Goal: Book appointment/travel/reservation

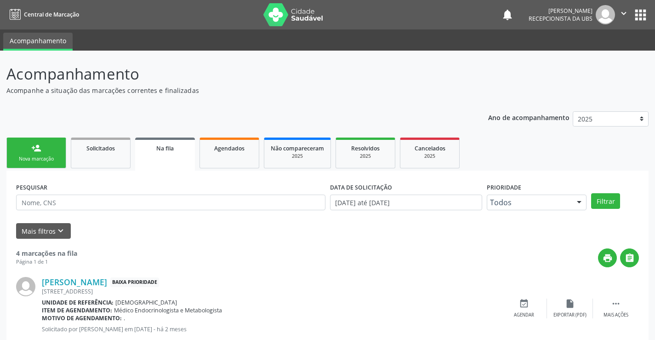
click at [53, 159] on div "Nova marcação" at bounding box center [36, 158] width 46 height 7
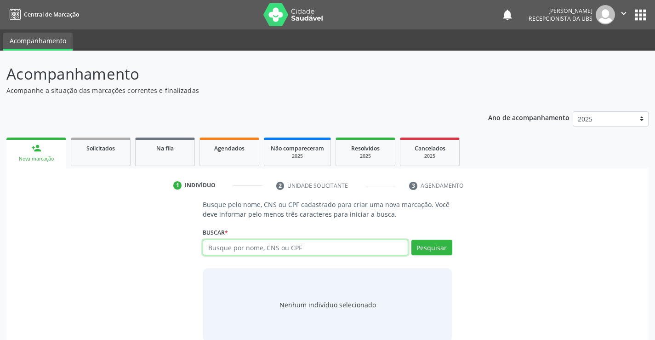
click at [315, 250] on input "text" at bounding box center [305, 247] width 205 height 16
type input "701809277974473"
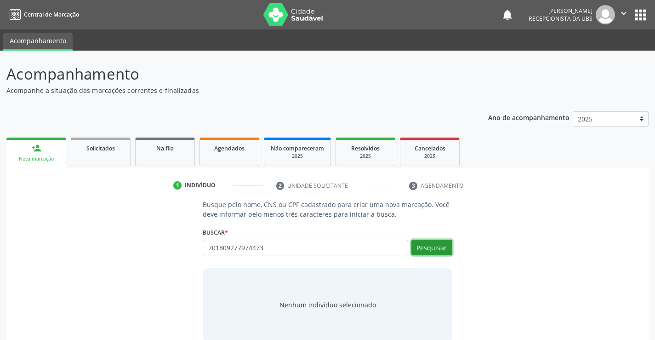
click at [436, 246] on button "Pesquisar" at bounding box center [431, 247] width 41 height 16
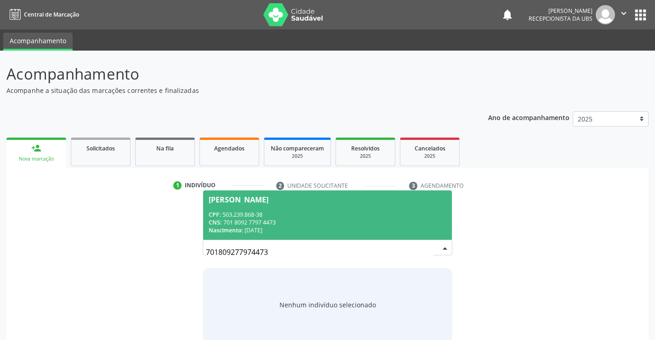
click at [253, 218] on div "CNS: 701 8092 7797 4473" at bounding box center [327, 222] width 237 height 8
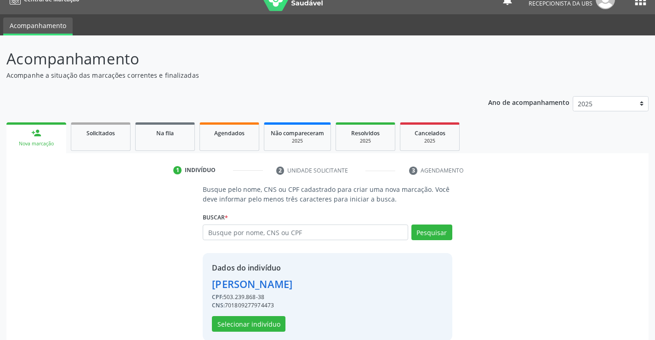
scroll to position [29, 0]
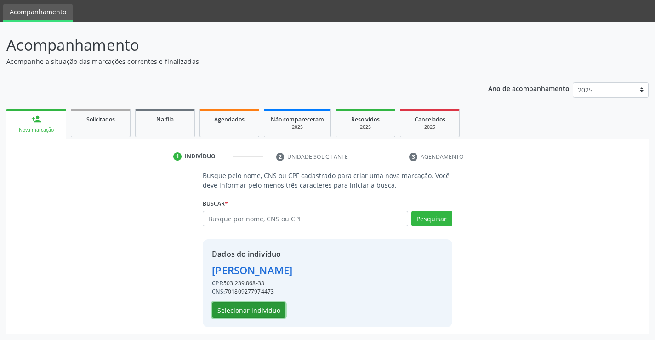
click at [238, 305] on button "Selecionar indivíduo" at bounding box center [249, 310] width 74 height 16
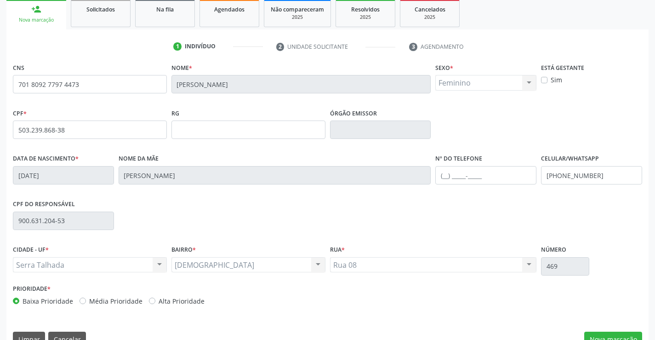
scroll to position [125, 0]
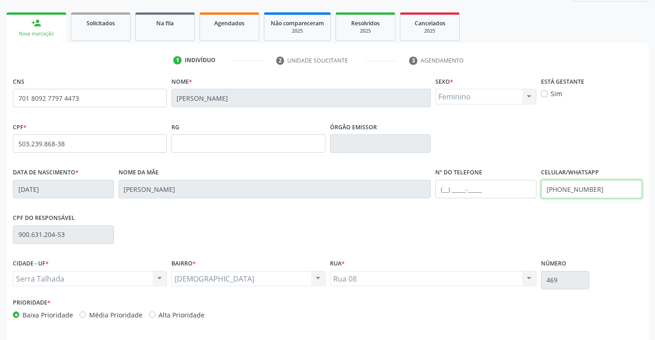
click at [586, 189] on input "[PHONE_NUMBER]" at bounding box center [591, 189] width 101 height 18
click at [593, 192] on input "[PHONE_NUMBER]" at bounding box center [591, 189] width 101 height 18
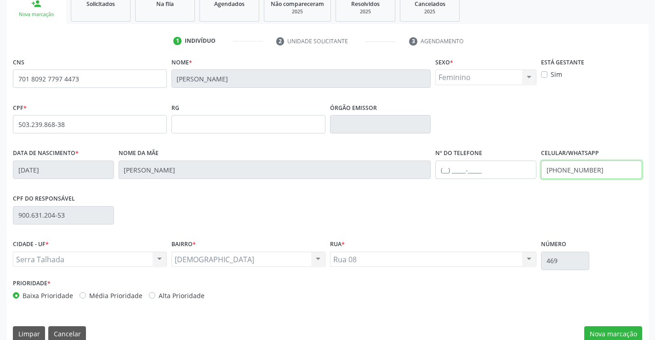
scroll to position [159, 0]
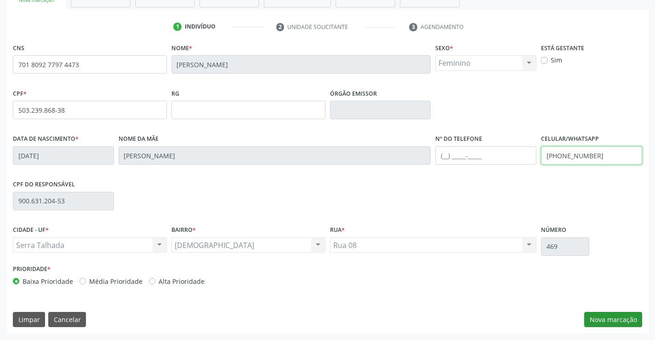
type input "[PHONE_NUMBER]"
click at [627, 315] on button "Nova marcação" at bounding box center [613, 320] width 58 height 16
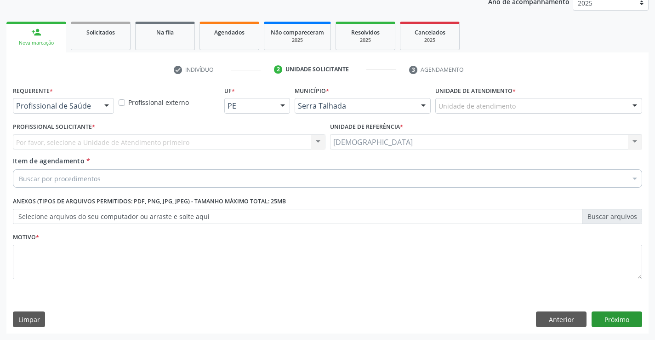
scroll to position [116, 0]
click at [108, 104] on div at bounding box center [107, 106] width 14 height 16
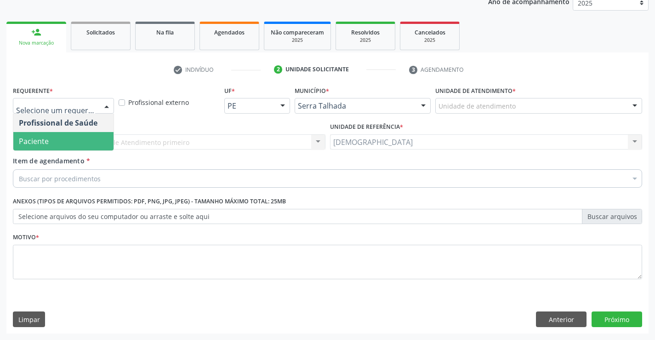
click at [69, 142] on span "Paciente" at bounding box center [63, 141] width 100 height 18
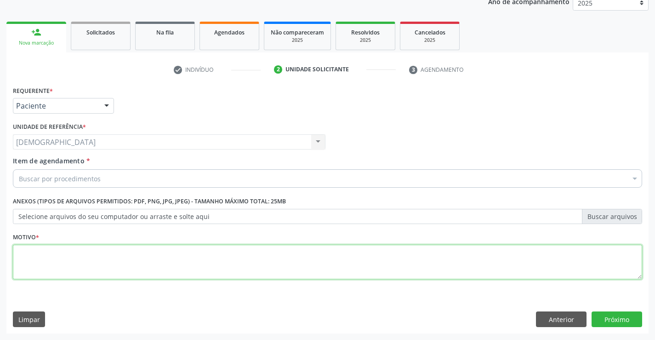
click at [51, 258] on textarea at bounding box center [327, 261] width 629 height 35
type textarea "."
click at [40, 183] on div "Buscar por procedimentos" at bounding box center [327, 178] width 629 height 18
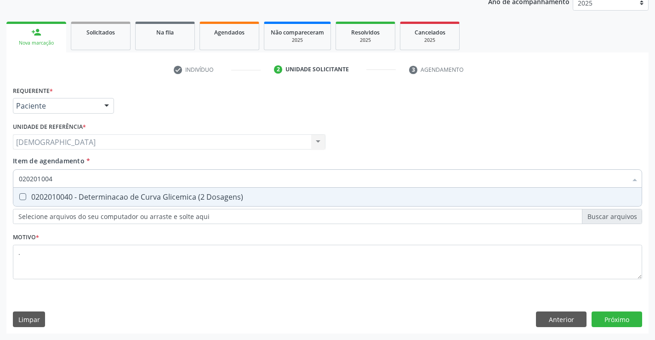
type input "0202010040"
click at [91, 194] on div "0202010040 - Determinacao de Curva Glicemica (2 Dosagens)" at bounding box center [327, 196] width 617 height 7
checkbox Dosagens\) "true"
click at [617, 314] on div "Requerente * Paciente Profissional de Saúde Paciente Nenhum resultado encontrad…" at bounding box center [327, 209] width 642 height 250
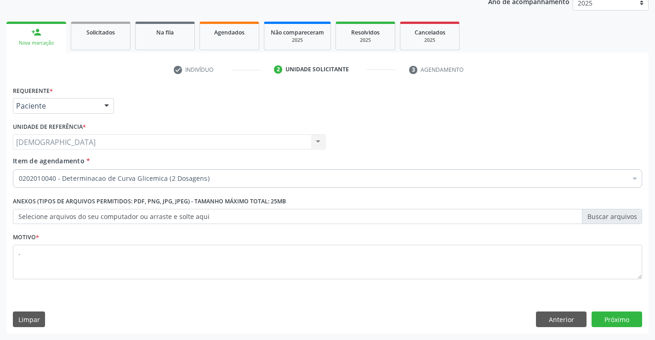
click at [105, 103] on div at bounding box center [107, 106] width 14 height 16
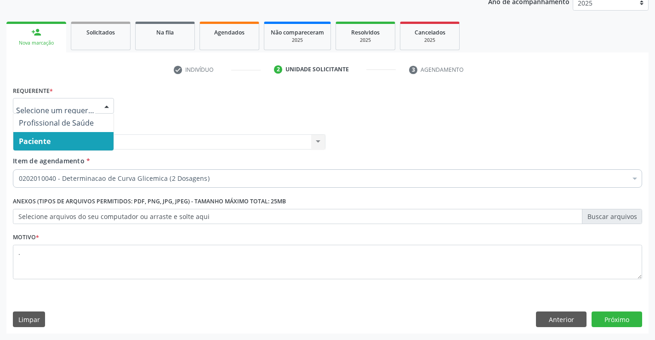
click at [62, 143] on span "Paciente" at bounding box center [63, 141] width 100 height 18
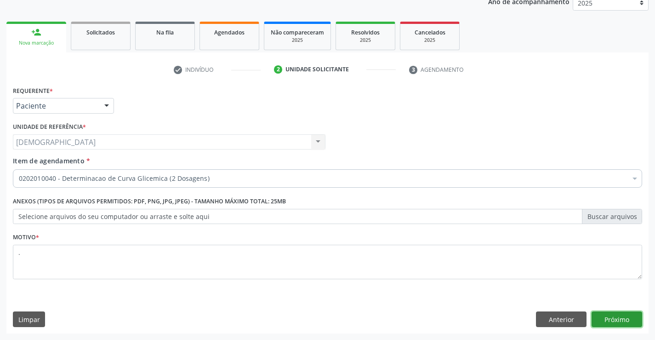
click at [602, 317] on button "Próximo" at bounding box center [616, 319] width 51 height 16
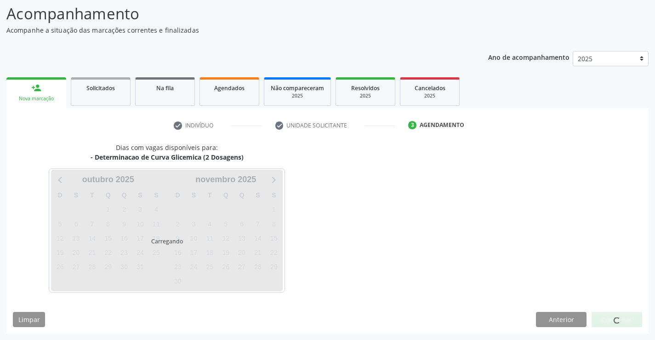
scroll to position [60, 0]
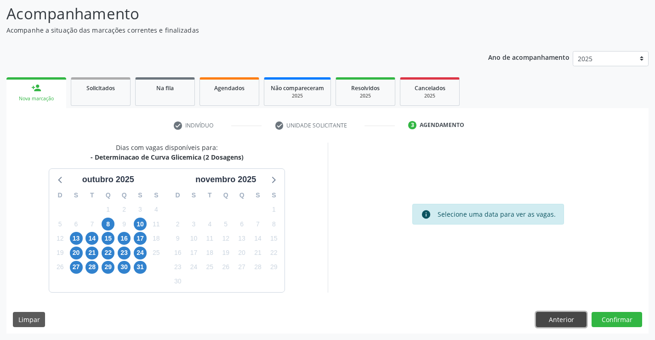
click at [565, 319] on button "Anterior" at bounding box center [561, 320] width 51 height 16
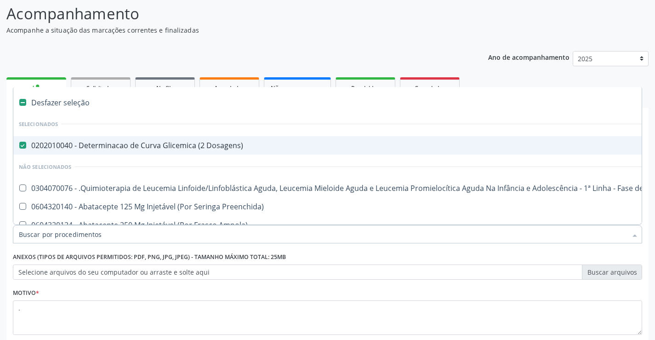
click at [187, 146] on div "0202010040 - Determinacao de Curva Glicemica (2 Dosagens)" at bounding box center [377, 145] width 716 height 7
checkbox Dosagens\) "false"
click at [116, 58] on div "Ano de acompanhamento 2025 2024 person_add Nova marcação Solicitados Na fila Ag…" at bounding box center [327, 217] width 642 height 344
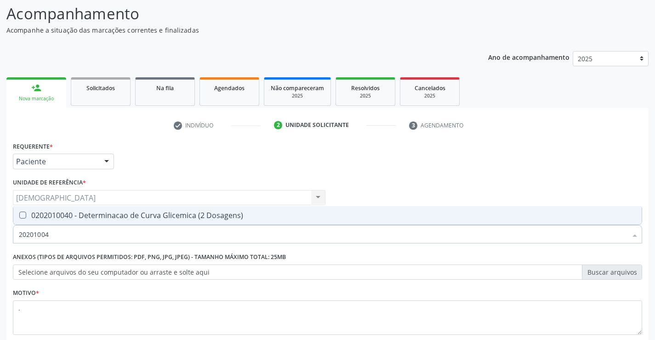
type input "202010040"
click at [142, 218] on div "0202010040 - Determinacao de Curva Glicemica (2 Dosagens)" at bounding box center [327, 214] width 617 height 7
checkbox Dosagens\) "true"
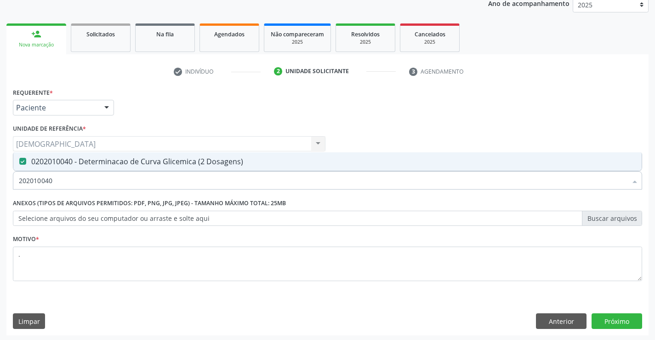
scroll to position [116, 0]
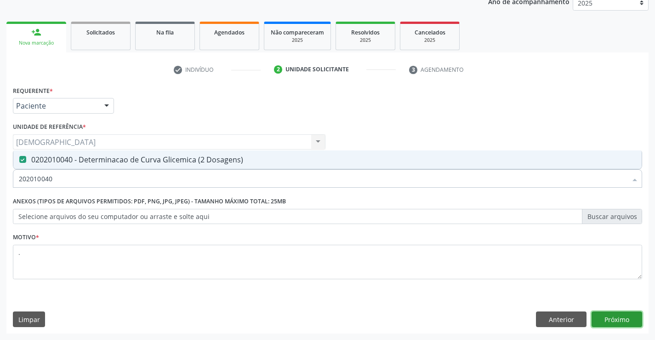
click at [600, 315] on button "Próximo" at bounding box center [616, 319] width 51 height 16
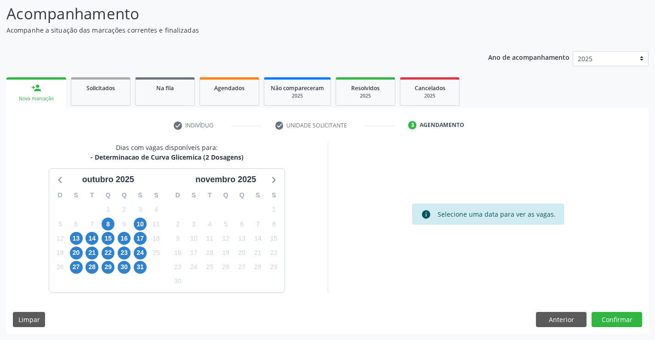
scroll to position [60, 0]
click at [551, 318] on button "Anterior" at bounding box center [561, 320] width 51 height 16
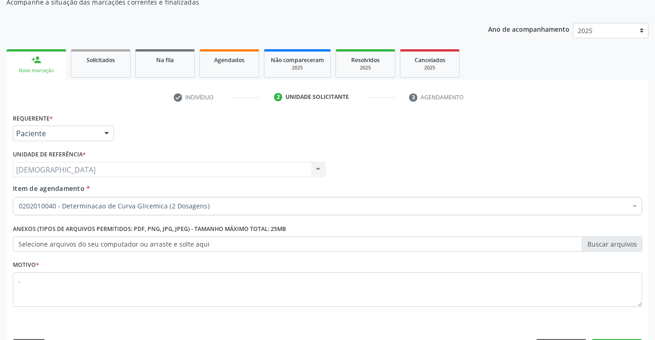
scroll to position [116, 0]
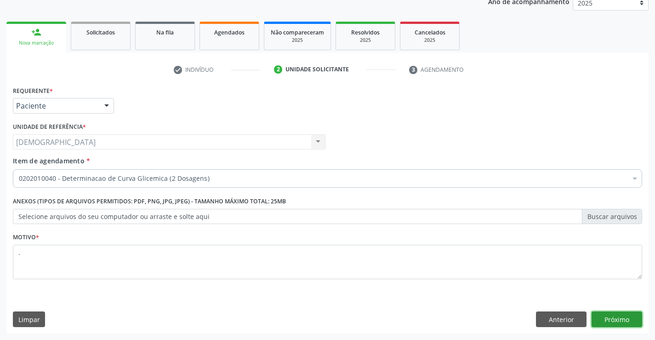
click at [611, 316] on button "Próximo" at bounding box center [616, 319] width 51 height 16
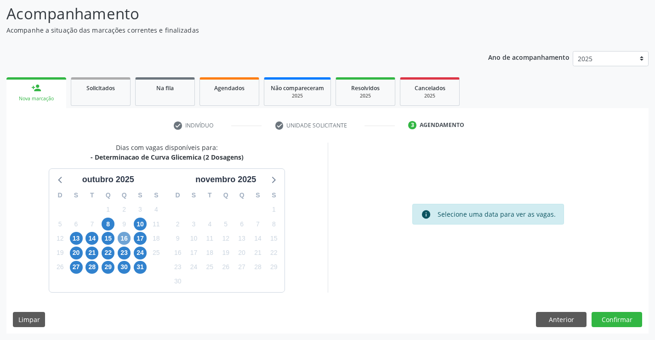
click at [122, 239] on span "16" at bounding box center [124, 238] width 13 height 13
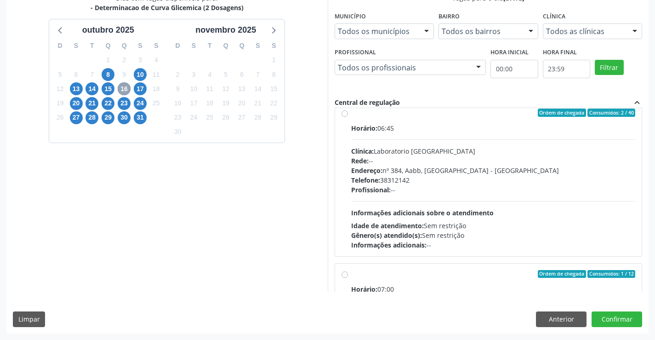
scroll to position [0, 0]
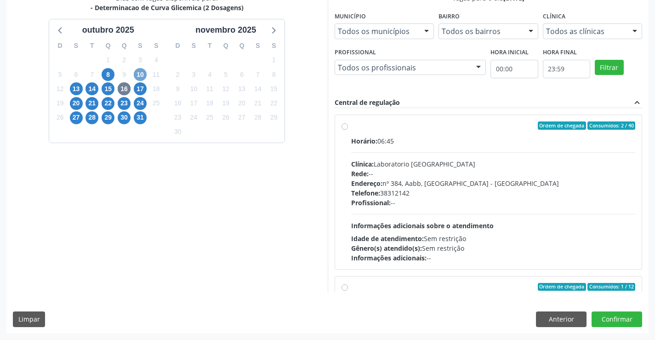
click at [136, 74] on span "10" at bounding box center [140, 74] width 13 height 13
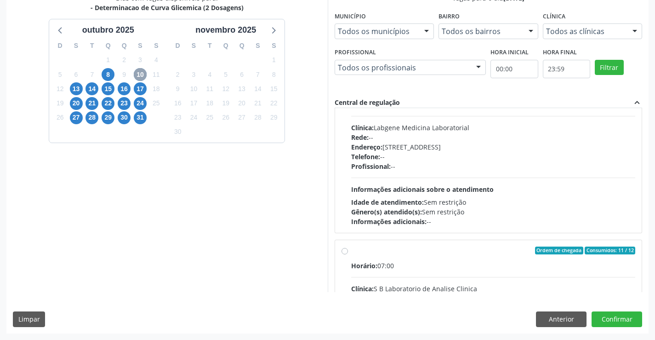
scroll to position [37, 0]
click at [110, 74] on span "8" at bounding box center [108, 74] width 13 height 13
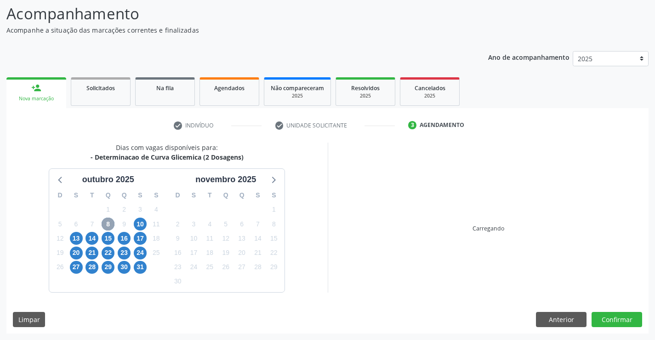
scroll to position [210, 0]
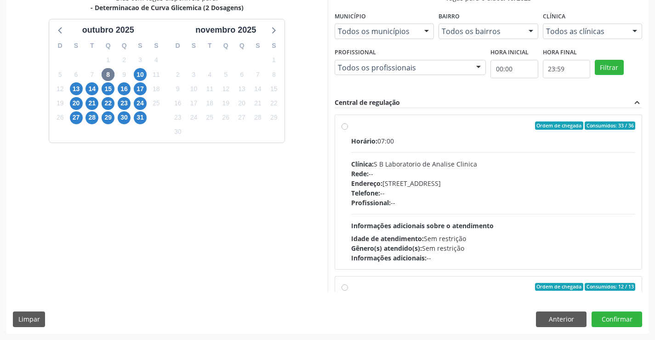
click at [364, 128] on div "Ordem de chegada Consumidos: 33 / 36" at bounding box center [493, 125] width 284 height 8
click at [348, 128] on input "Ordem de chegada Consumidos: 33 / 36 Horário: 07:00 Clínica: S B Laboratorio de…" at bounding box center [344, 125] width 6 height 8
radio input "true"
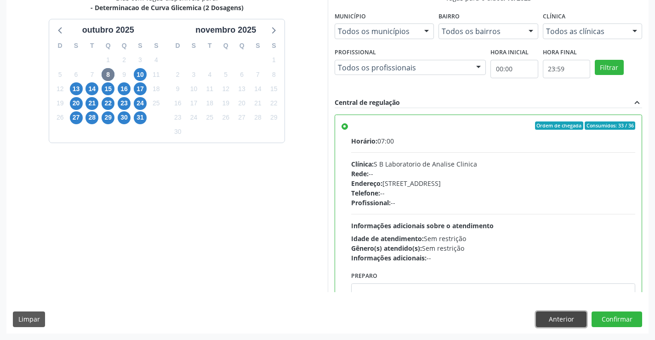
click at [567, 316] on button "Anterior" at bounding box center [561, 319] width 51 height 16
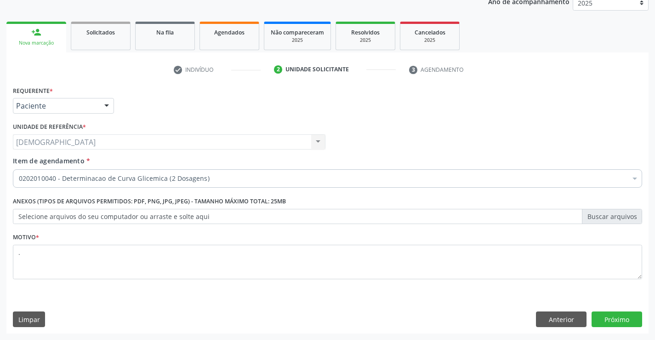
scroll to position [116, 0]
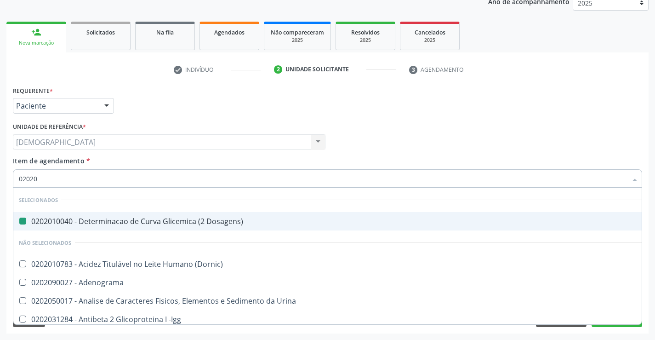
type input "020205"
checkbox Dosagens\) "false"
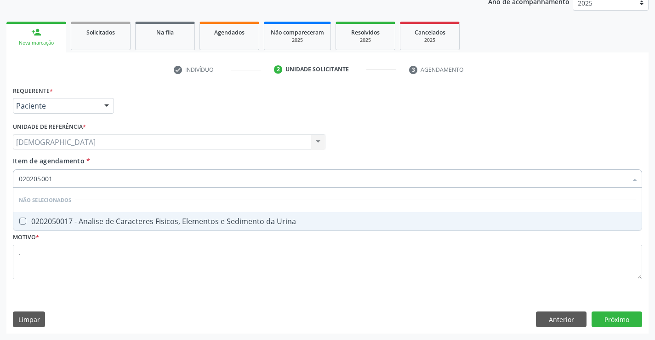
type input "0202050017"
click at [108, 220] on div "0202050017 - Analise de Caracteres Fisicos, Elementos e Sedimento da Urina" at bounding box center [327, 220] width 617 height 7
checkbox Urina "true"
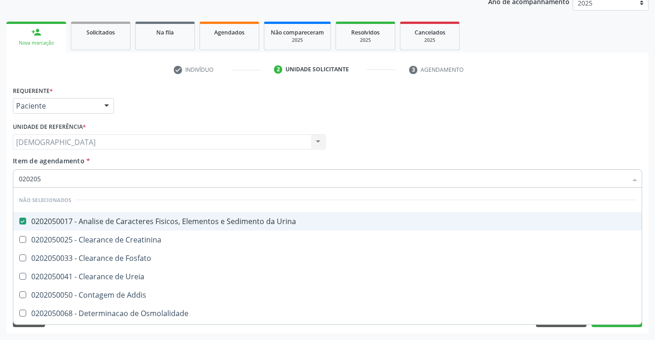
type input "02020"
checkbox Addis "true"
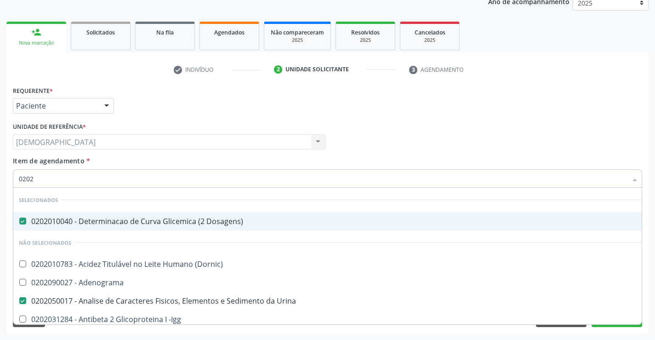
type input "020"
checkbox Urina "false"
checkbox Creatinina "true"
type input "02"
checkbox Creatinina "false"
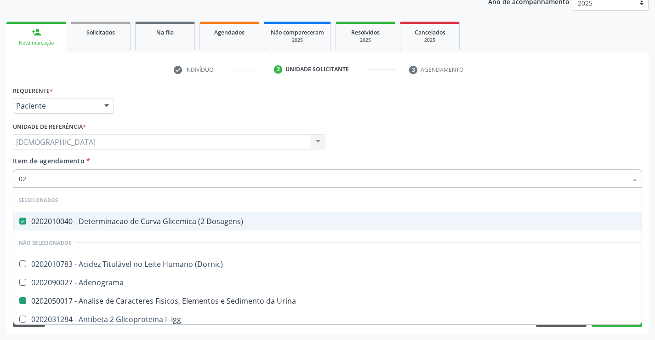
checkbox Ferro "true"
type input "0"
checkbox Urina "false"
checkbox Especializada "true"
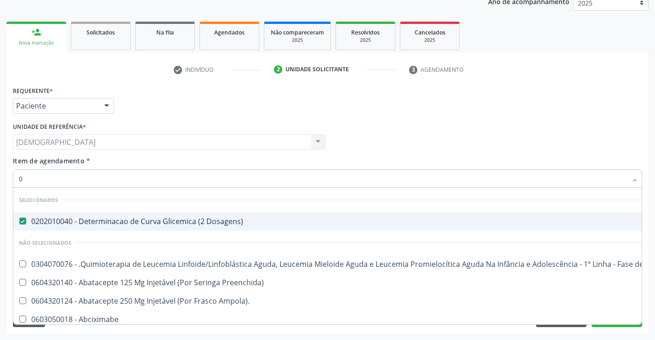
type input "02"
checkbox Coração "true"
checkbox Urina "false"
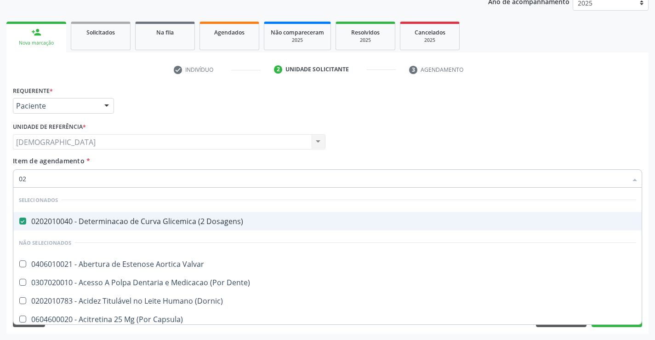
type input "020"
checkbox Terapeutica "true"
checkbox Urina "false"
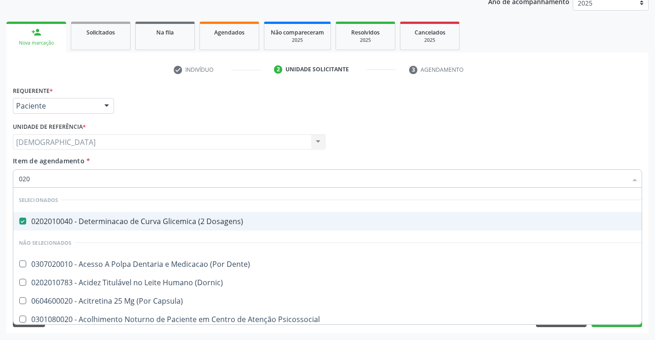
type input "0202"
checkbox Capsula\) "true"
checkbox Urina "false"
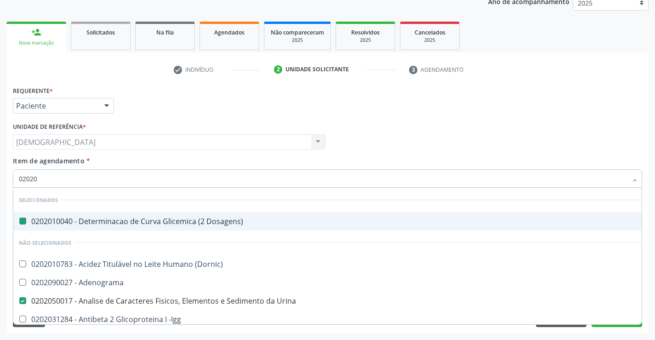
type input "020202"
checkbox Dosagens\) "false"
checkbox Urina "false"
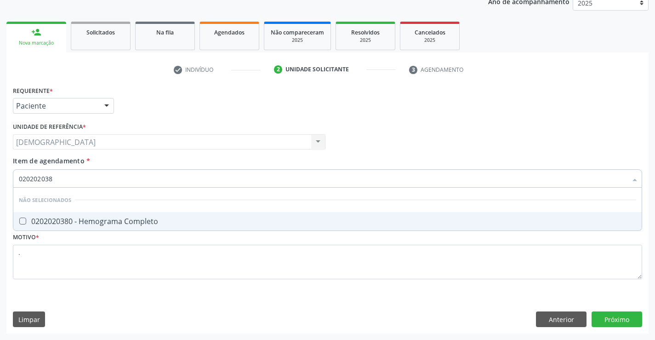
type input "0202020380"
click at [155, 223] on div "0202020380 - Hemograma Completo" at bounding box center [327, 220] width 617 height 7
checkbox Completo "true"
click at [150, 183] on input "0202020380" at bounding box center [323, 178] width 608 height 18
type input "02020203"
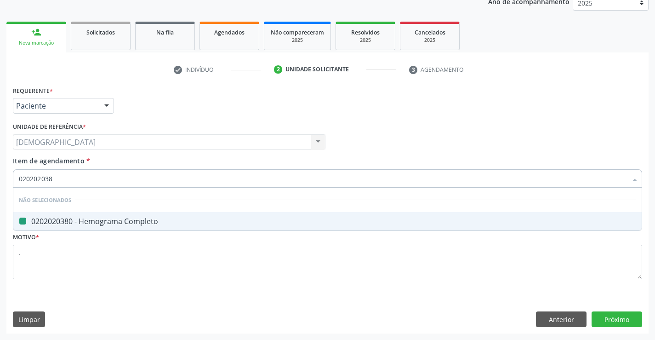
checkbox Completo "false"
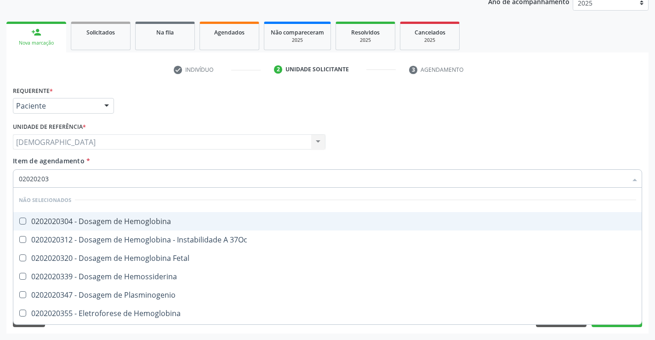
type input "0202020"
checkbox Completo "false"
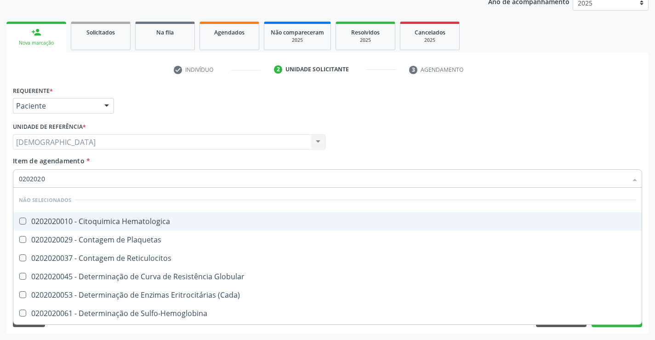
type input "020202"
checkbox Completo "false"
checkbox Leucograma "true"
type input "02020"
checkbox Hematologica "true"
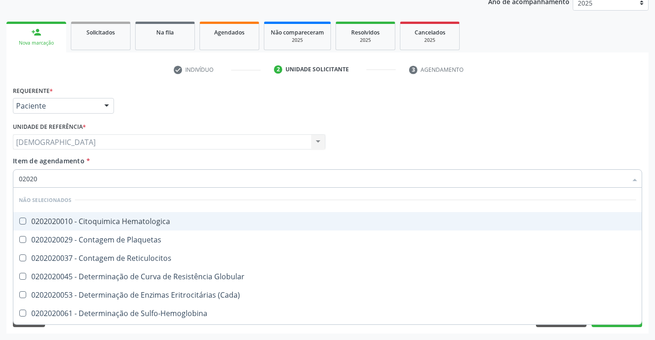
checkbox \(Cada\) "true"
checkbox Completo "false"
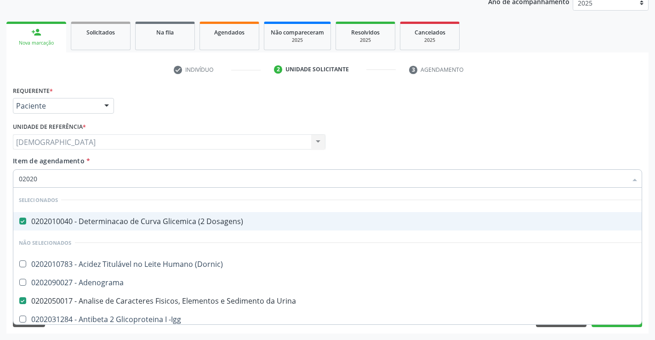
type input "020200"
checkbox Dosagens\) "false"
checkbox Urina "false"
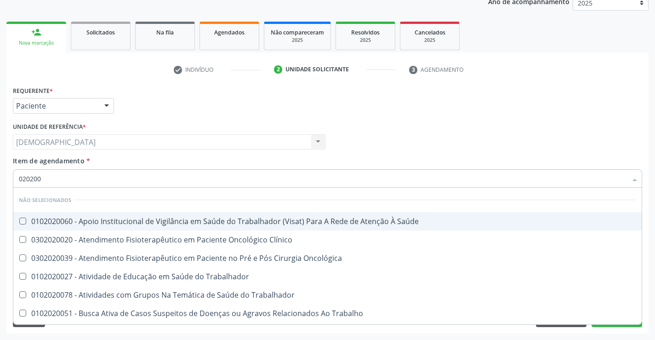
type input "02020"
checkbox Saúde "true"
checkbox Trabalhador "true"
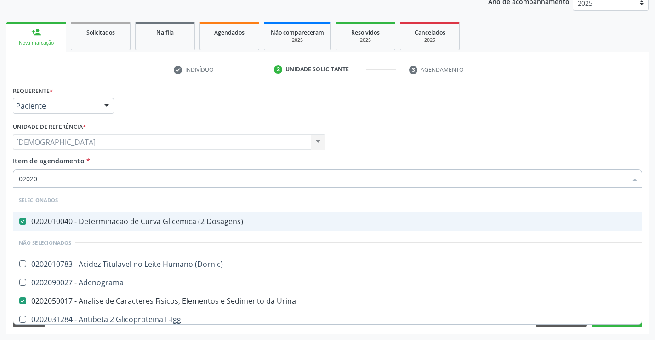
type input "020203"
checkbox Dosagens\) "false"
checkbox Urina "false"
checkbox \(Qualitativo\) "true"
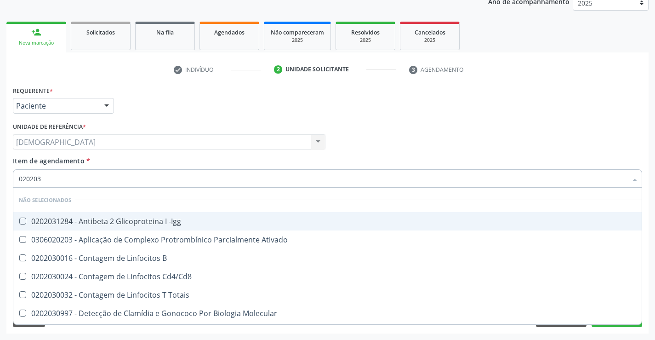
type input "0202030"
checkbox Completo "false"
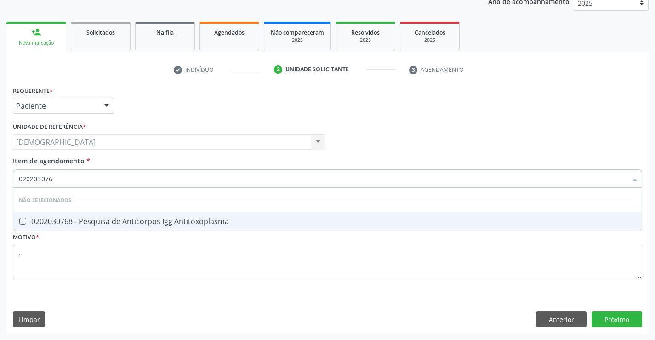
type input "0202030768"
click at [150, 217] on div "0202030768 - Pesquisa de Anticorpos Igg Antitoxoplasma" at bounding box center [327, 220] width 617 height 7
checkbox Antitoxoplasma "true"
type input "02020307"
checkbox Antitoxoplasma "false"
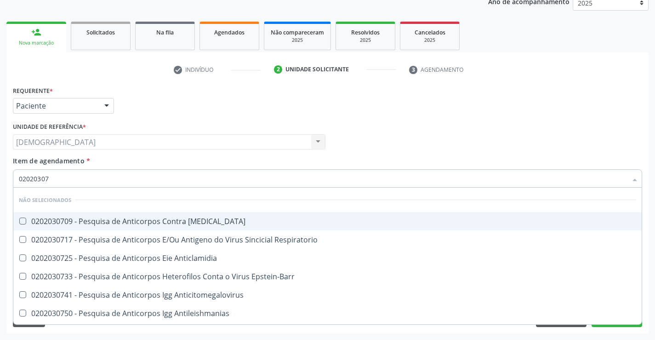
type input "0202030"
checkbox Antitoxoplasma "false"
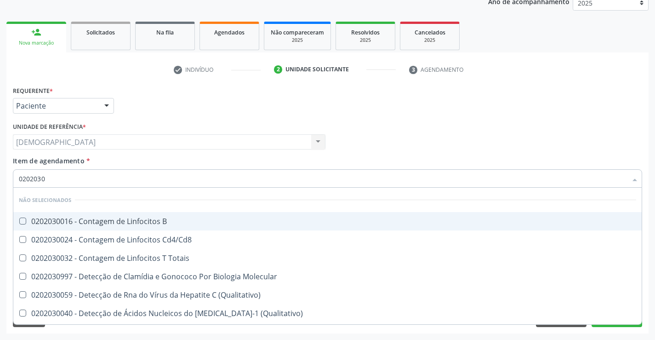
type input "020203"
checkbox Antiglomerulo "true"
checkbox Antitoxoplasma "false"
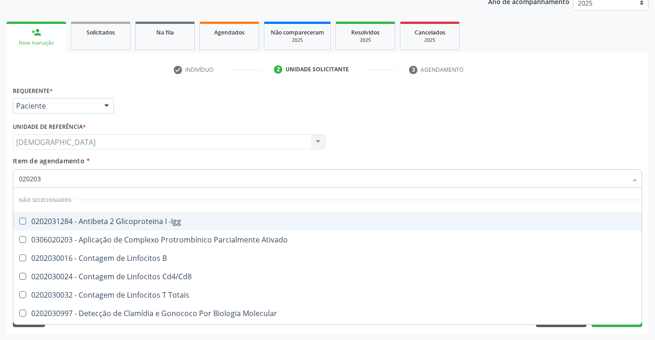
type input "02020"
checkbox -Igg "true"
checkbox Totais "true"
checkbox Completo "false"
checkbox Antitoxoplasma "false"
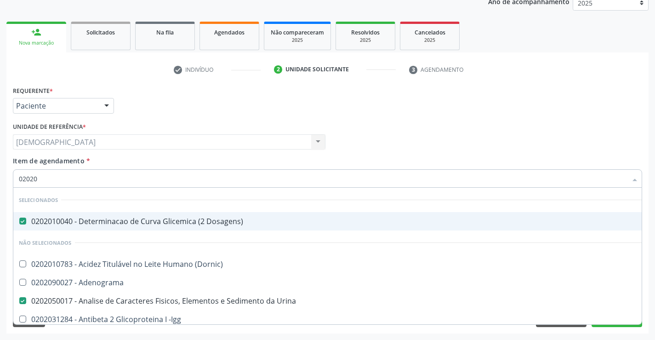
type input "020203"
checkbox Dosagens\) "false"
checkbox Urina "false"
checkbox \(Qualitativo\) "true"
checkbox Circulante "true"
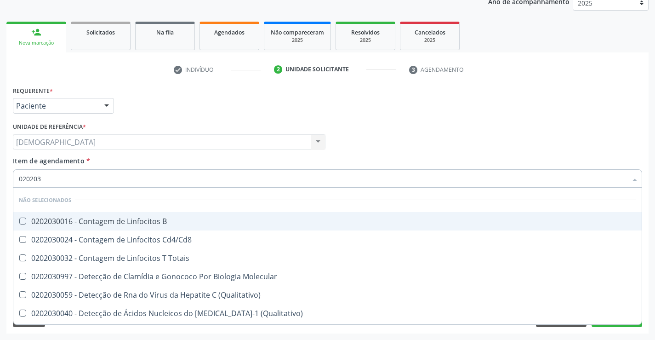
type input "0202030"
checkbox Antiglomerulo "false"
checkbox Antitoxoplasma "true"
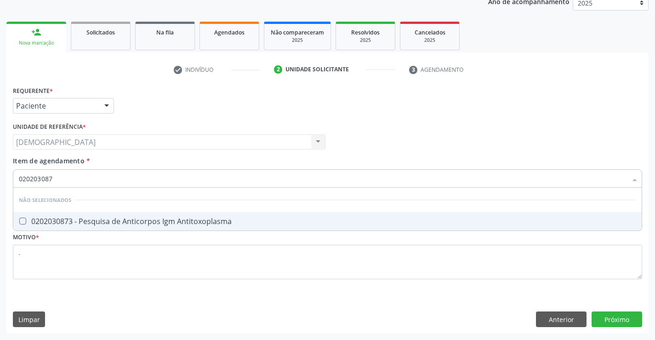
type input "0202030873"
click at [153, 223] on div "0202030873 - Pesquisa de Anticorpos Igm Antitoxoplasma" at bounding box center [327, 220] width 617 height 7
checkbox Antitoxoplasma "true"
type input "02020308"
checkbox Antitoxoplasma "false"
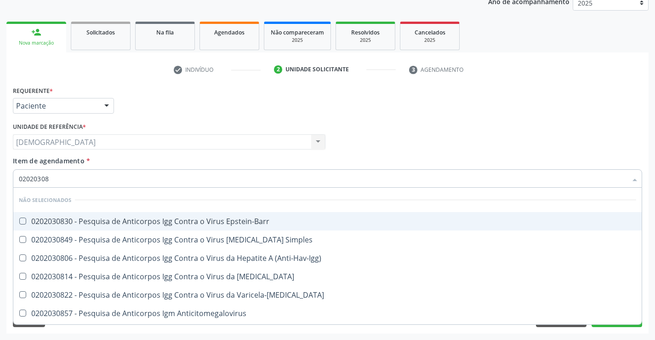
type input "0202030"
checkbox Antitoxoplasma "false"
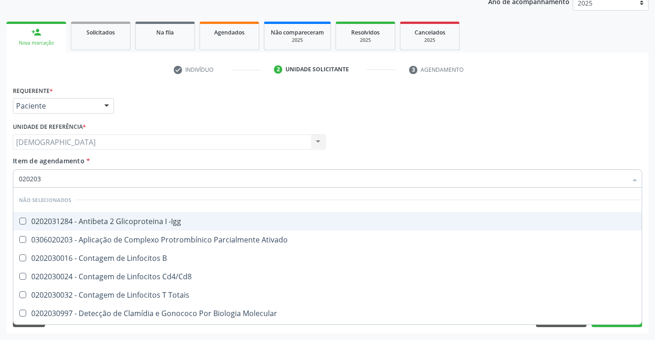
type input "02020"
checkbox -Igg "true"
checkbox Totais "true"
checkbox Completo "false"
checkbox Antitoxoplasma "false"
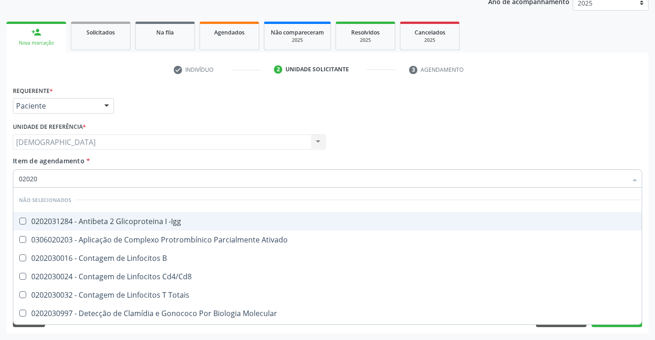
checkbox Antitoxoplasma "false"
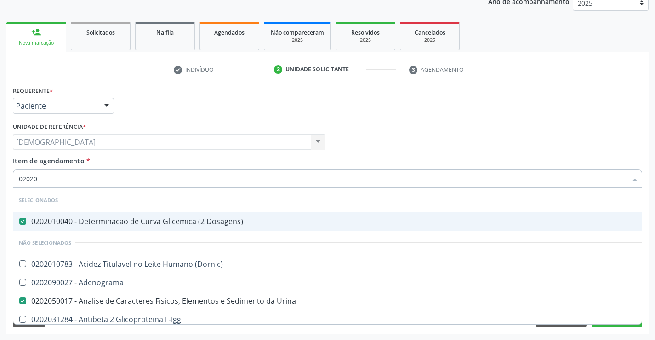
type input "0202"
checkbox Completo "false"
checkbox Pylori "true"
checkbox Antitoxoplasma "false"
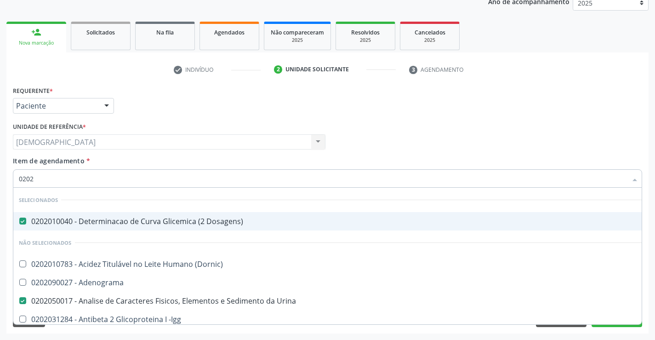
checkbox Fezes "true"
checkbox \(Urina\) "true"
type input "02020"
checkbox Zinco "true"
checkbox Completo "false"
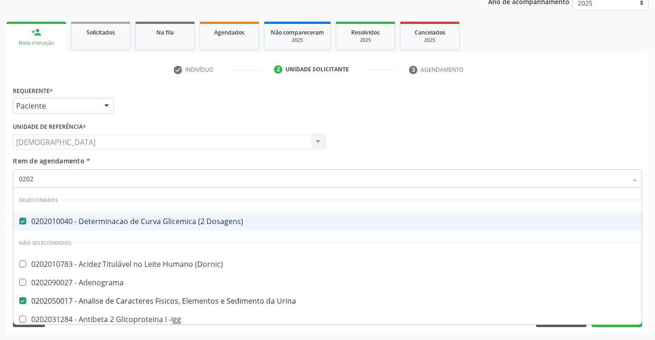
checkbox Carini "true"
checkbox Parceria\) "true"
checkbox Antitoxoplasma "false"
type input "020208"
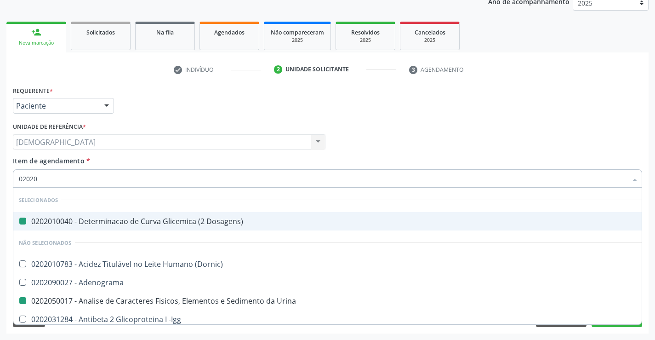
checkbox Dosagens\) "false"
checkbox Urina "false"
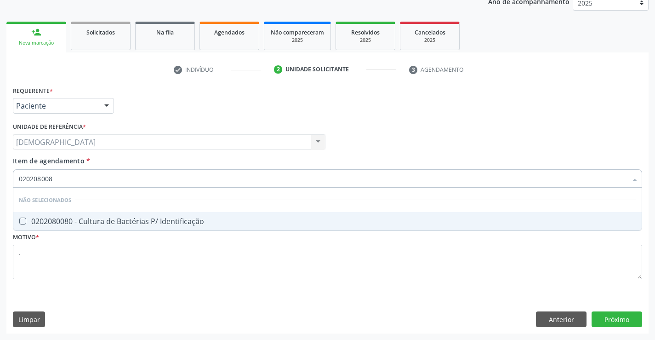
type input "0202080080"
click at [153, 223] on div "0202080080 - Cultura de Bactérias P/ Identificação" at bounding box center [327, 220] width 617 height 7
checkbox Identificação "true"
click at [614, 315] on div "Requerente * Paciente Profissional de Saúde Paciente Nenhum resultado encontrad…" at bounding box center [327, 209] width 642 height 250
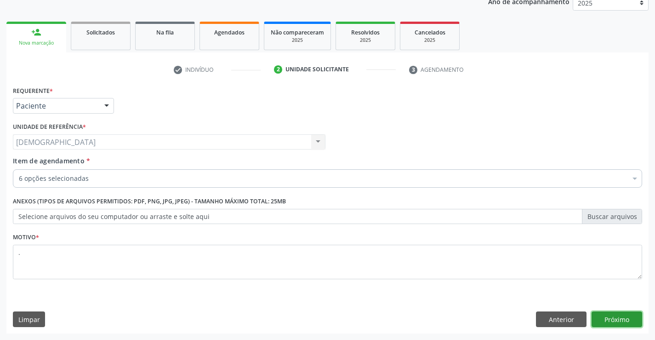
click at [611, 317] on button "Próximo" at bounding box center [616, 319] width 51 height 16
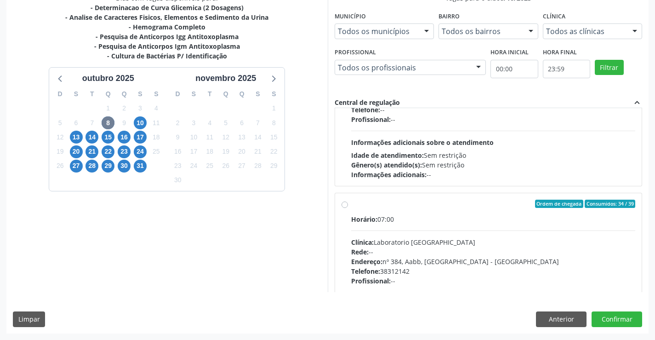
scroll to position [368, 0]
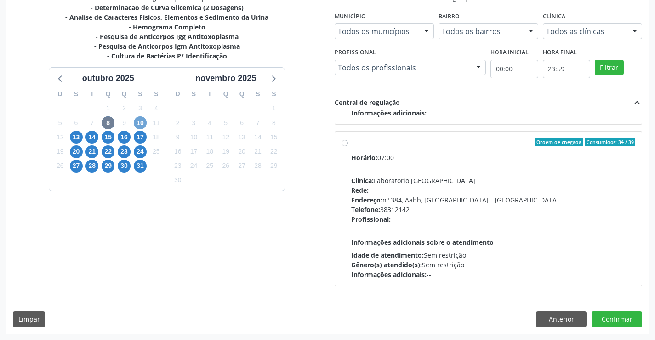
click at [143, 122] on span "10" at bounding box center [140, 122] width 13 height 13
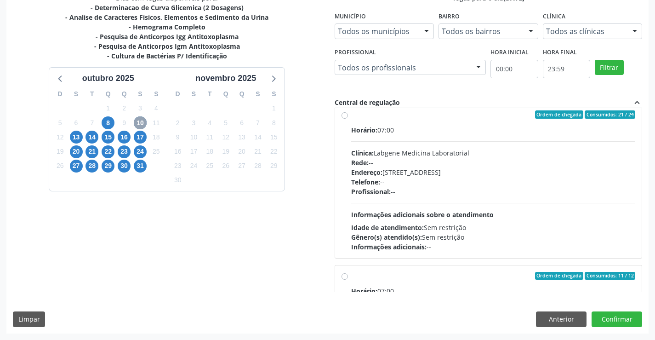
scroll to position [145, 0]
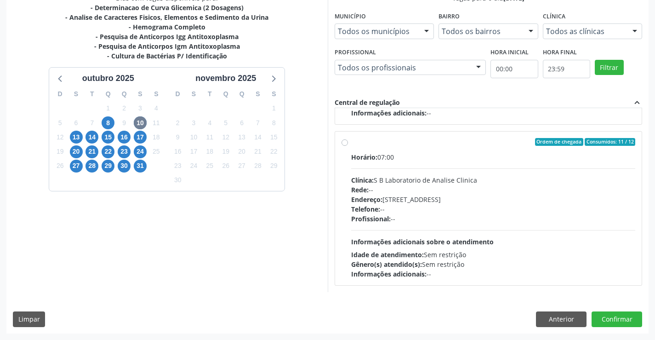
click at [390, 148] on label "Ordem de chegada Consumidos: 11 / 12 Horário: 07:00 Clínica: S B Laboratorio de…" at bounding box center [493, 208] width 284 height 141
click at [348, 146] on input "Ordem de chegada Consumidos: 11 / 12 Horário: 07:00 Clínica: S B Laboratorio de…" at bounding box center [344, 142] width 6 height 8
radio input "true"
click at [621, 323] on button "Confirmar" at bounding box center [616, 319] width 51 height 16
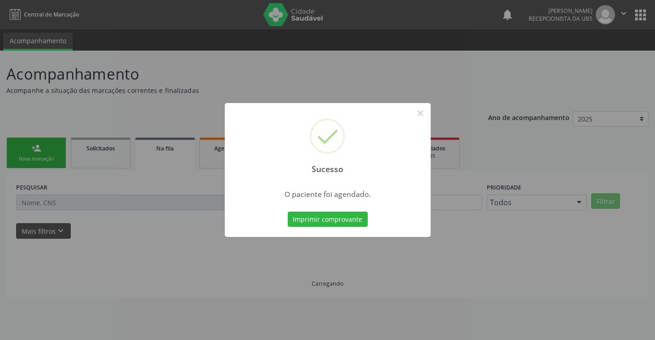
scroll to position [0, 0]
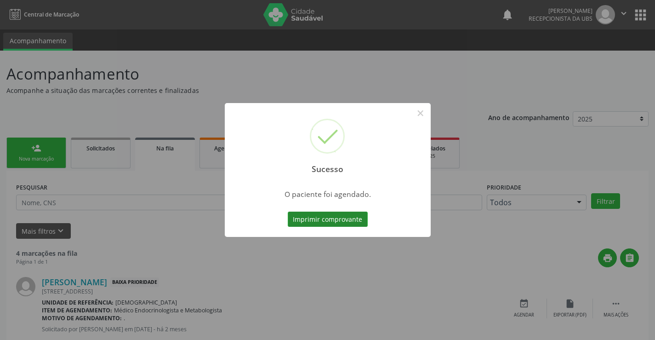
click at [305, 219] on button "Imprimir comprovante" at bounding box center [328, 219] width 80 height 16
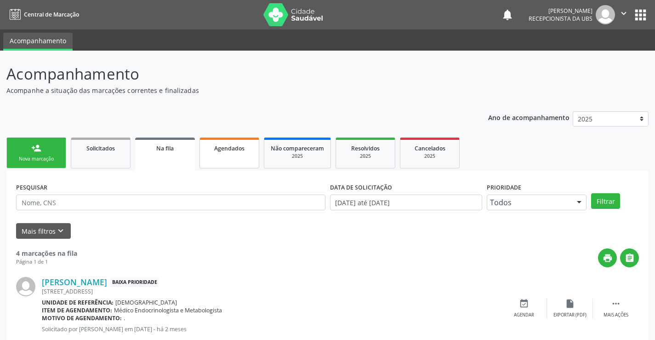
click at [216, 157] on link "Agendados" at bounding box center [229, 152] width 60 height 31
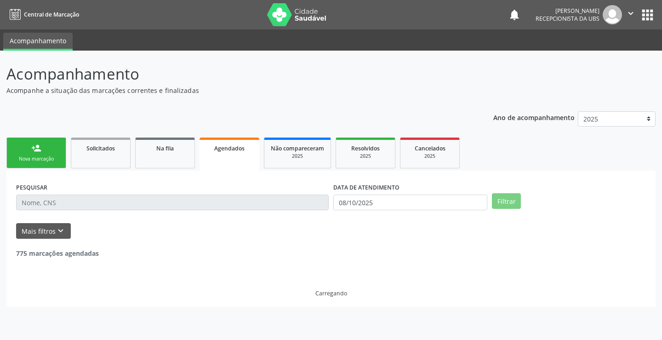
click at [47, 149] on link "person_add Nova marcação" at bounding box center [36, 152] width 60 height 31
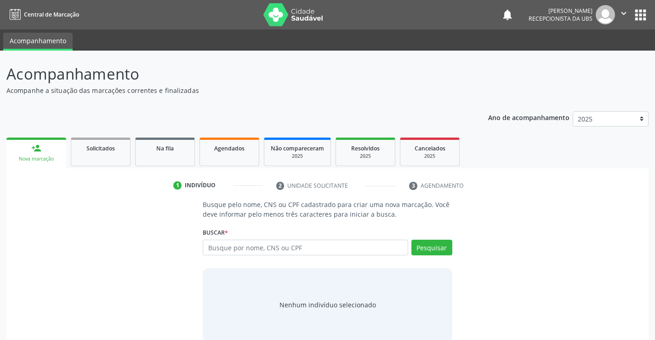
click at [221, 249] on input "text" at bounding box center [305, 247] width 205 height 16
type input "705009655518952"
click at [437, 249] on button "Pesquisar" at bounding box center [431, 247] width 41 height 16
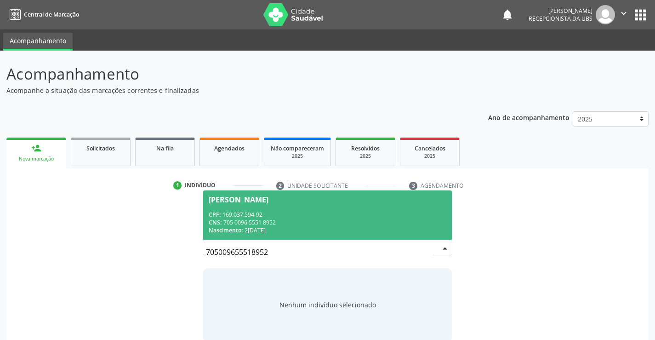
click at [222, 218] on span "CNS:" at bounding box center [215, 222] width 13 height 8
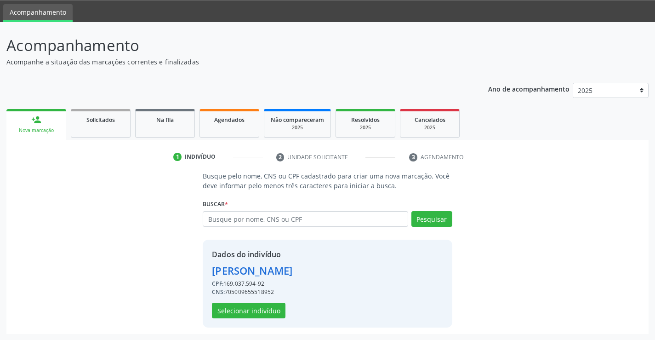
scroll to position [29, 0]
click at [261, 309] on button "Selecionar indivíduo" at bounding box center [249, 310] width 74 height 16
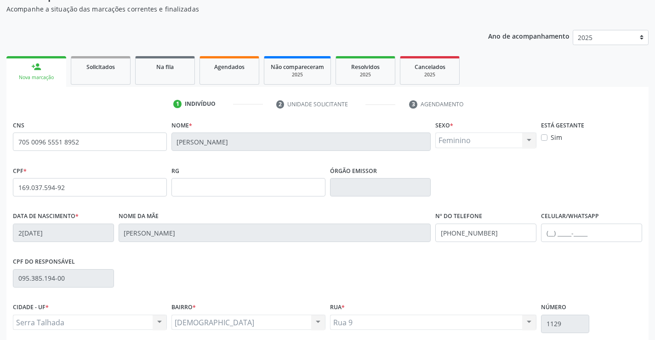
scroll to position [159, 0]
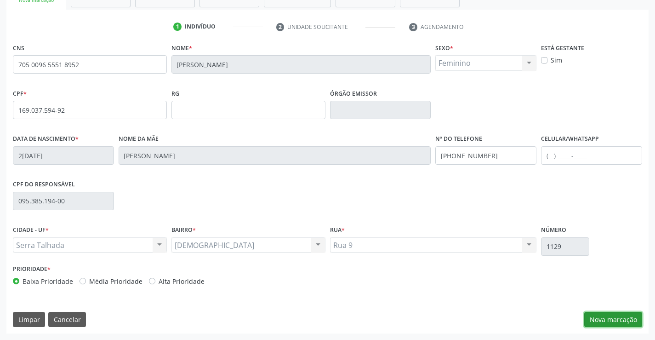
click at [622, 322] on button "Nova marcação" at bounding box center [613, 320] width 58 height 16
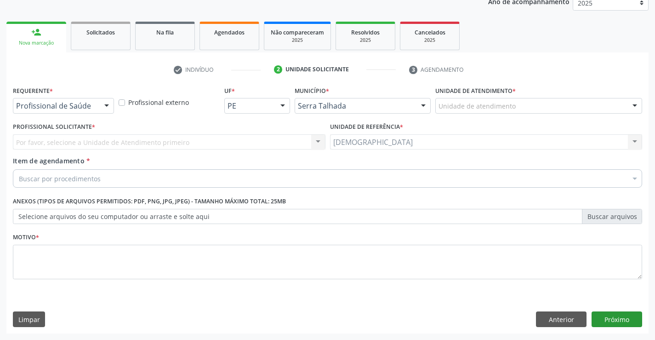
scroll to position [116, 0]
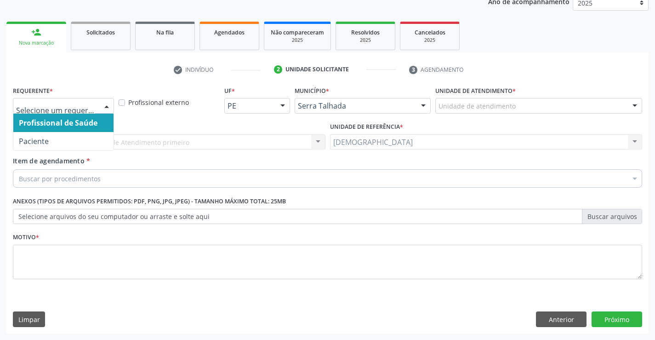
click at [104, 100] on div at bounding box center [107, 106] width 14 height 16
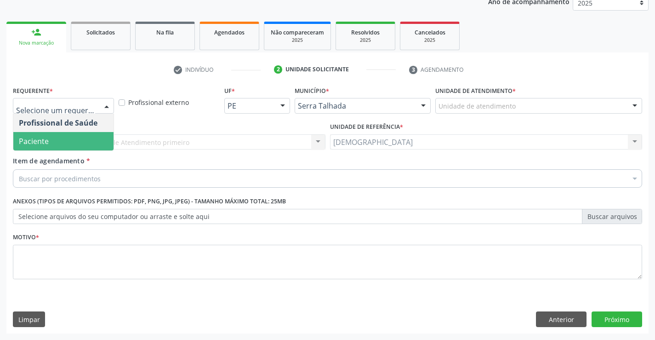
click at [60, 142] on span "Paciente" at bounding box center [63, 141] width 100 height 18
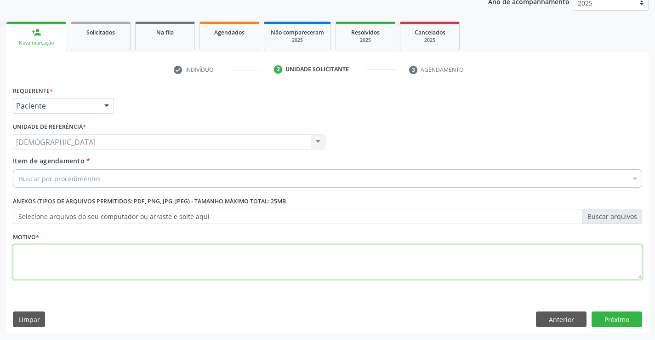
click at [74, 267] on textarea at bounding box center [327, 261] width 629 height 35
type textarea "."
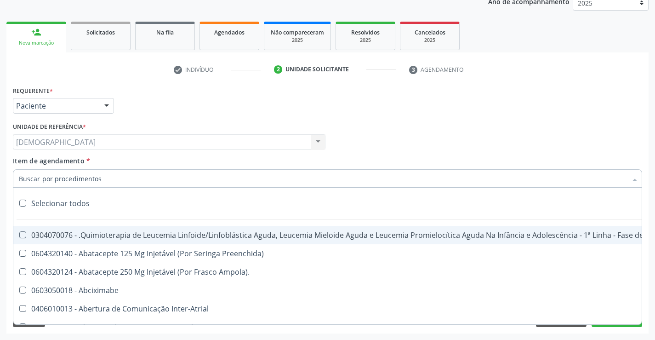
click at [119, 179] on div at bounding box center [327, 178] width 629 height 18
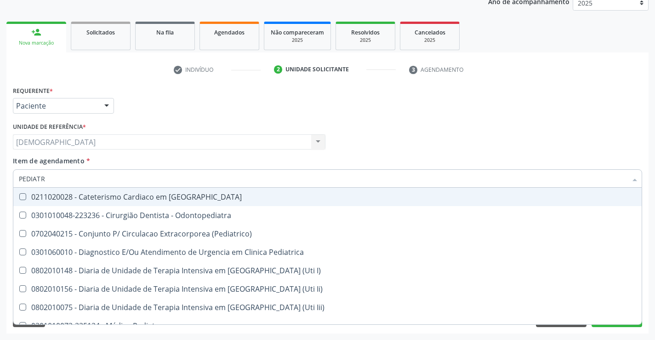
type input "PEDIATRA"
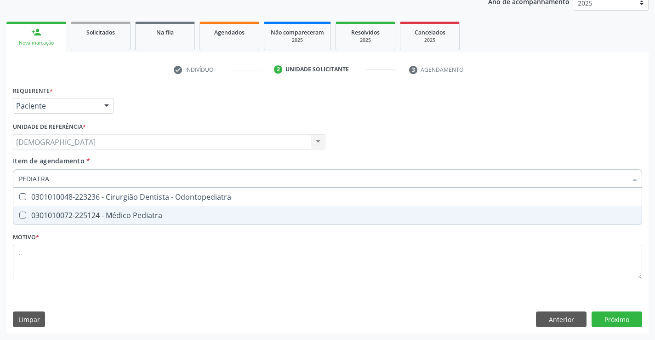
click at [124, 217] on div "0301010072-225124 - Médico Pediatra" at bounding box center [327, 214] width 617 height 7
checkbox Pediatra "true"
click at [606, 320] on div "Requerente * Paciente Profissional de Saúde Paciente Nenhum resultado encontrad…" at bounding box center [327, 209] width 642 height 250
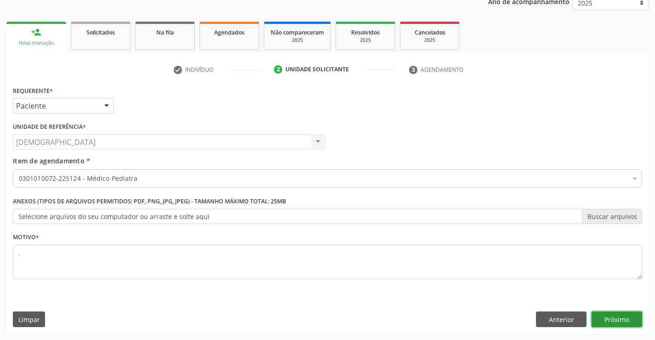
click at [610, 325] on button "Próximo" at bounding box center [616, 319] width 51 height 16
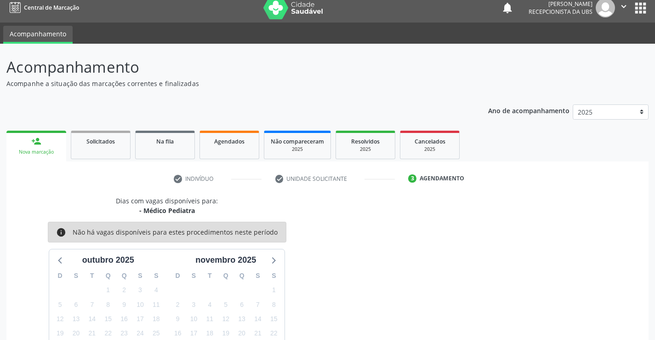
scroll to position [6, 0]
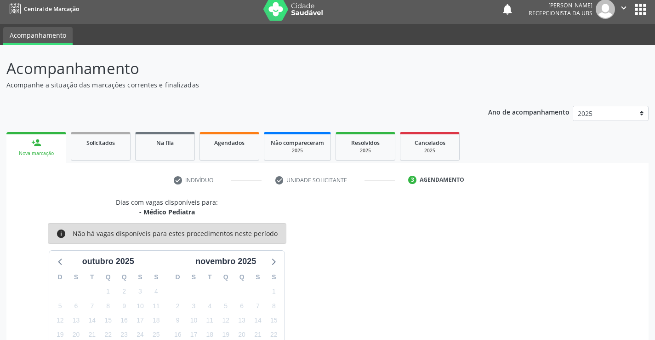
click at [623, 4] on icon "" at bounding box center [624, 8] width 10 height 10
click at [591, 51] on link "Sair" at bounding box center [599, 50] width 63 height 13
